Goal: Task Accomplishment & Management: Manage account settings

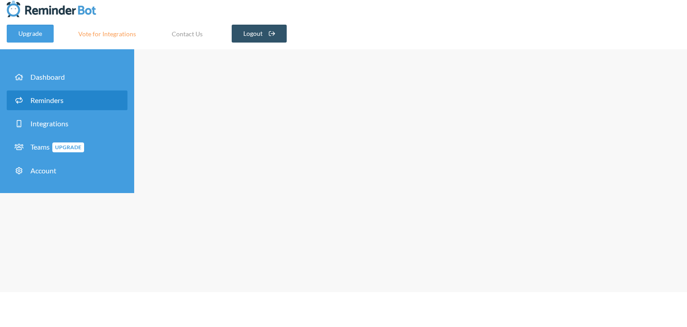
type input "RCBC UAT"
select select "09:30:00"
select select "09:45:00"
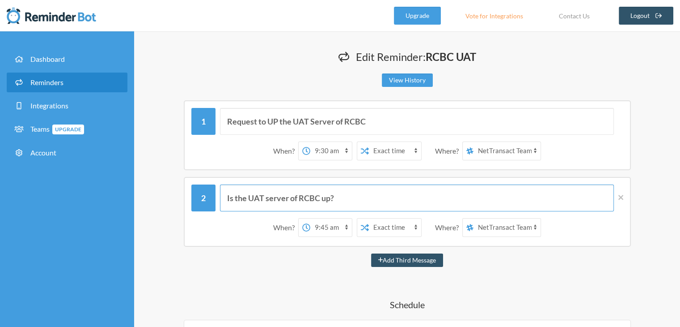
click at [524, 190] on input "Is the UAT server of RCBC up?" at bounding box center [417, 197] width 394 height 27
drag, startPoint x: 364, startPoint y: 199, endPoint x: 204, endPoint y: 197, distance: 159.7
click at [204, 197] on div "Is the UAT server of RCBC up?" at bounding box center [407, 197] width 432 height 27
type input "P"
type input "Please"
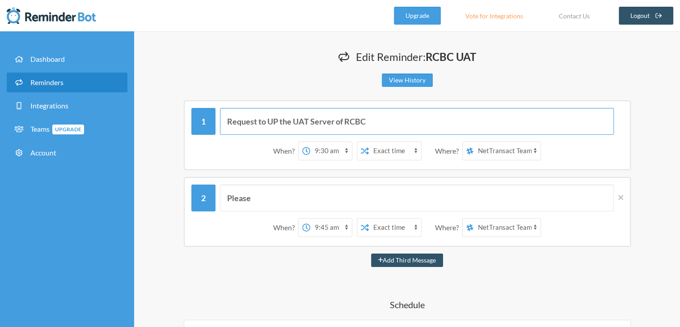
click at [399, 121] on input "Request to UP the UAT Server of RCBC" at bounding box center [417, 121] width 394 height 27
type input "Request to UP the UAT Server of RCBC. Please also (re)start services needed. Th…"
click at [300, 193] on input "Please" at bounding box center [417, 197] width 394 height 27
paste input "Request to UP the UAT Server of RCBC. Please also (re)start services needed. Th…"
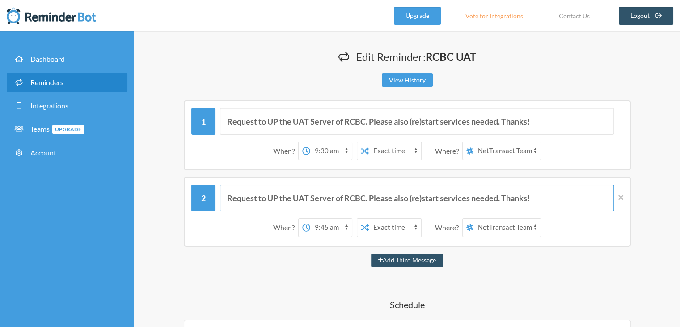
drag, startPoint x: 423, startPoint y: 197, endPoint x: 134, endPoint y: 187, distance: 289.1
click at [361, 196] on input "Have we started the services needed. Thanks!" at bounding box center [417, 197] width 394 height 27
type input "Have we started the services needed? Thanks!"
click at [429, 18] on link "Upgrade" at bounding box center [417, 16] width 47 height 18
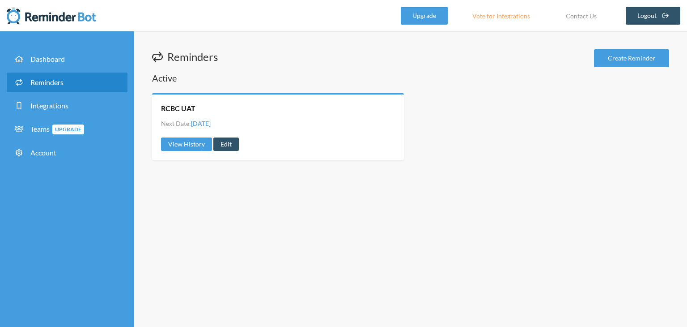
click at [212, 147] on div "View History Edit" at bounding box center [278, 143] width 234 height 13
click at [221, 145] on link "Edit" at bounding box center [225, 143] width 25 height 13
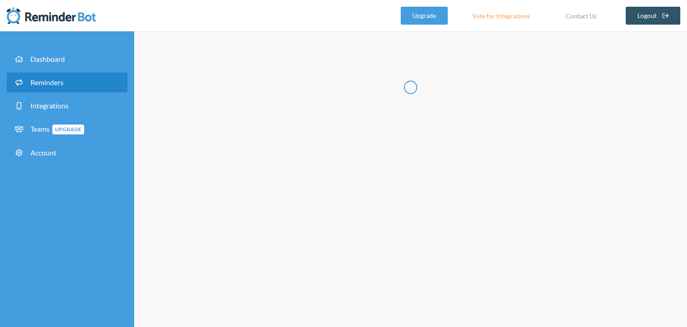
type input "RCBC UAT"
select select "09:30:00"
select select "09:45:00"
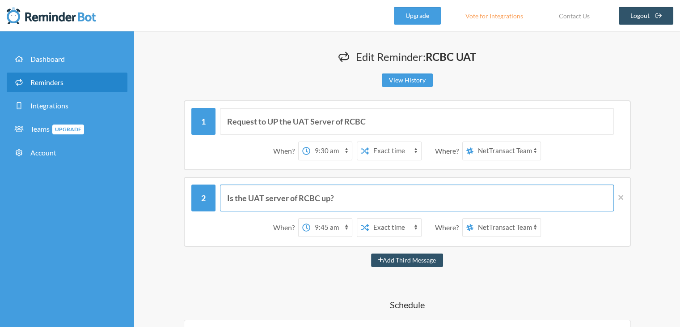
click at [390, 201] on input "Is the UAT server of RCBC up?" at bounding box center [417, 197] width 394 height 27
click at [394, 118] on input "Request to UP the UAT Server of RCBC" at bounding box center [417, 121] width 394 height 27
paste input ". Please also (re)start services needed. Thanks!"
type input "Request to UP the UAT Server of RCBC. Please also (re)start services needed. Th…"
click at [383, 194] on input "Is the UAT server of RCBC up?" at bounding box center [417, 197] width 394 height 27
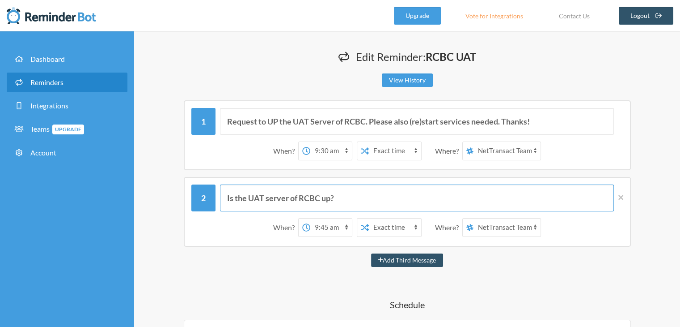
paste input "Request to UP the UAT Server of RCBC. Please also (re)start services needed. Th…"
drag, startPoint x: 424, startPoint y: 197, endPoint x: 140, endPoint y: 207, distance: 284.2
click at [357, 195] on input "Have we started the services needed. Thanks!" at bounding box center [417, 197] width 394 height 27
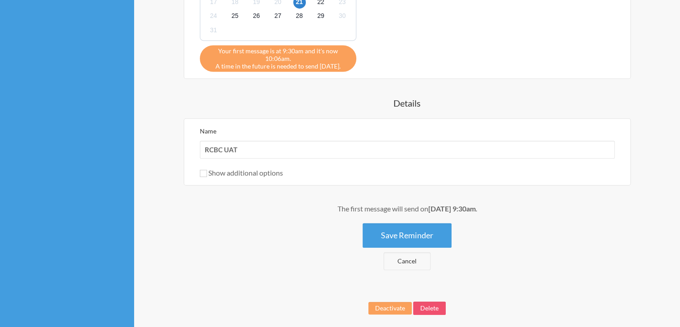
scroll to position [524, 0]
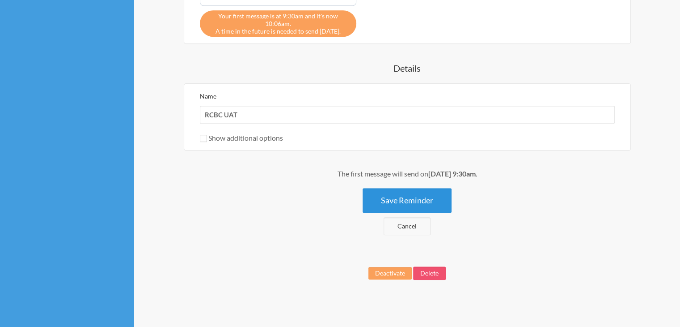
type input "Have we started the services needed? Thanks!"
click at [427, 198] on button "Save Reminder" at bounding box center [407, 200] width 89 height 25
